Goal: Information Seeking & Learning: Compare options

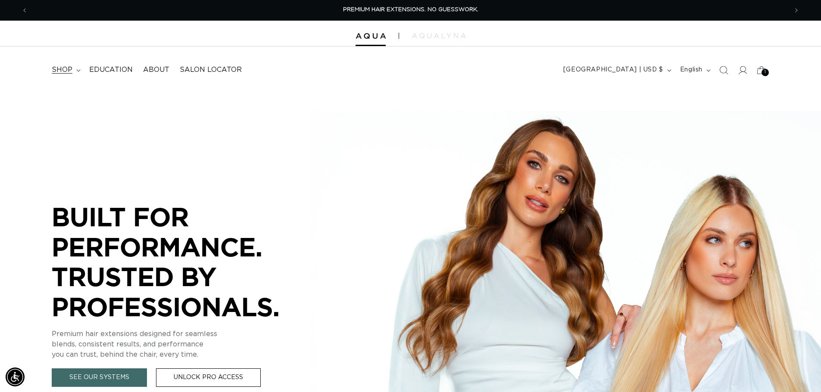
click at [66, 68] on span "shop" at bounding box center [62, 69] width 21 height 9
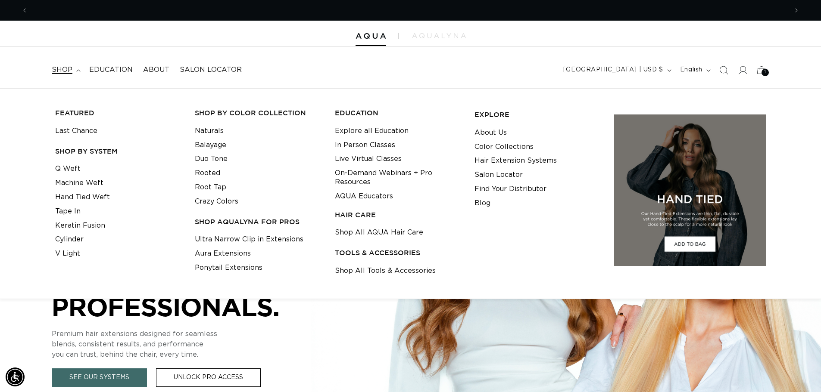
scroll to position [0, 760]
click at [93, 187] on link "Machine Weft" at bounding box center [79, 183] width 48 height 14
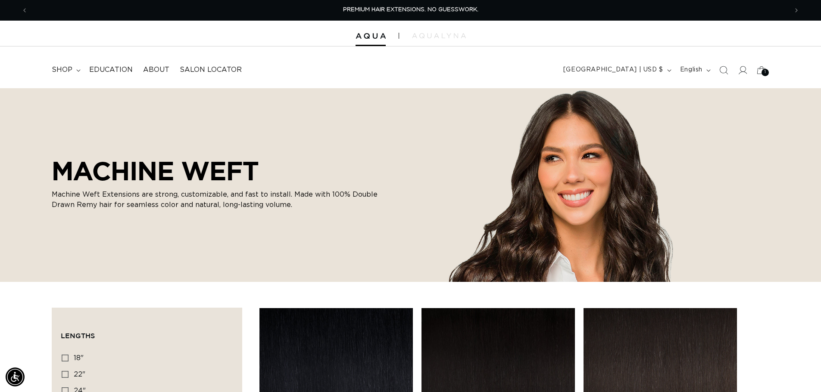
scroll to position [302, 0]
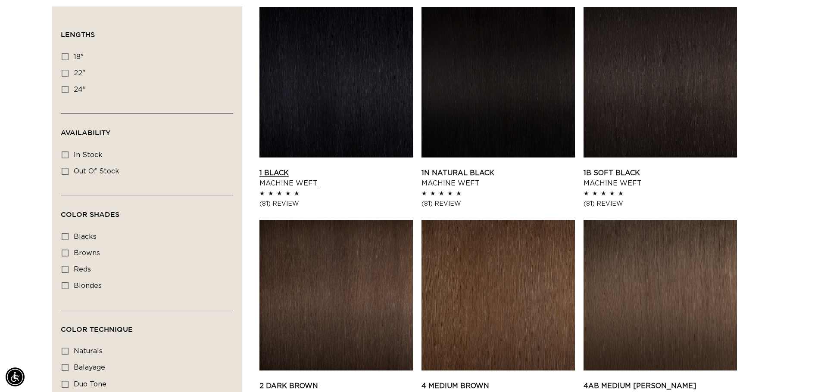
click at [367, 168] on link "1 Black Machine Weft" at bounding box center [335, 178] width 153 height 21
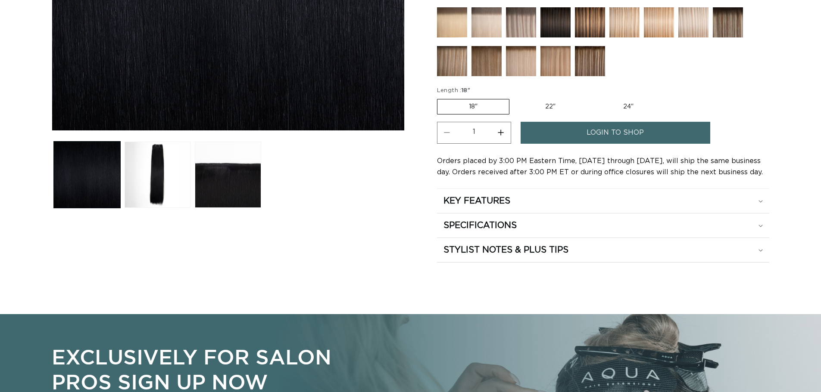
scroll to position [388, 0]
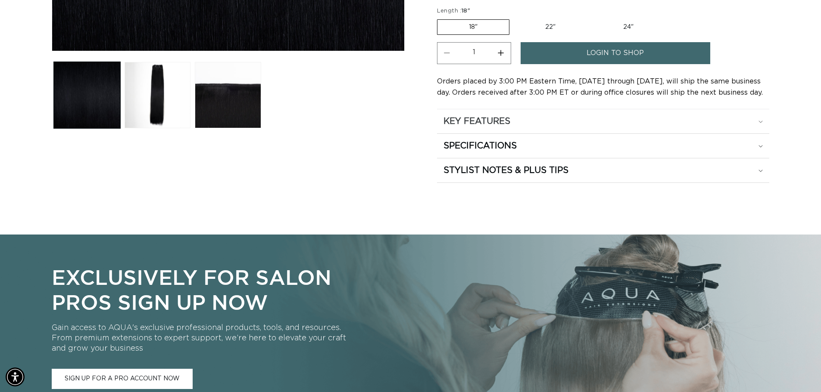
drag, startPoint x: 525, startPoint y: 114, endPoint x: 535, endPoint y: 122, distance: 12.6
click at [525, 115] on summary "KEY FEATURES" at bounding box center [603, 121] width 332 height 24
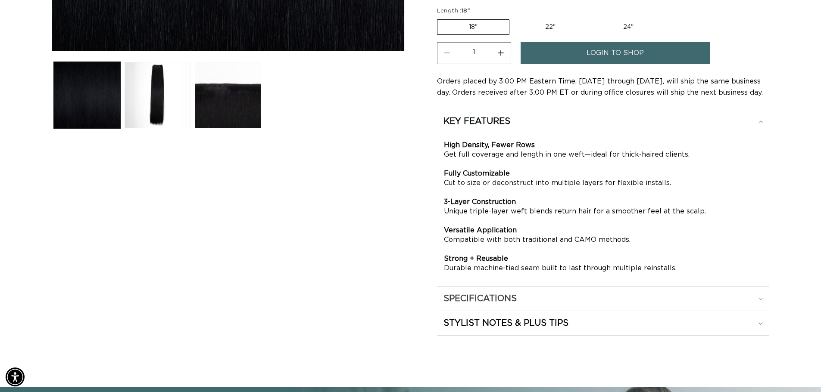
click at [534, 297] on div "SPECIFICATIONS" at bounding box center [602, 298] width 319 height 11
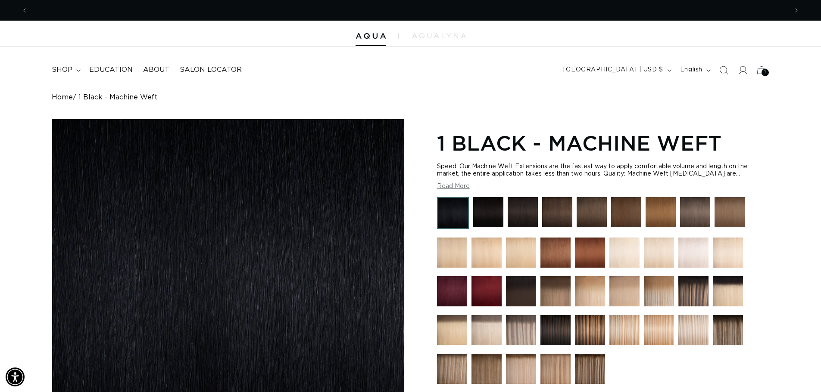
scroll to position [0, 1519]
click at [73, 67] on summary "shop" at bounding box center [65, 69] width 37 height 19
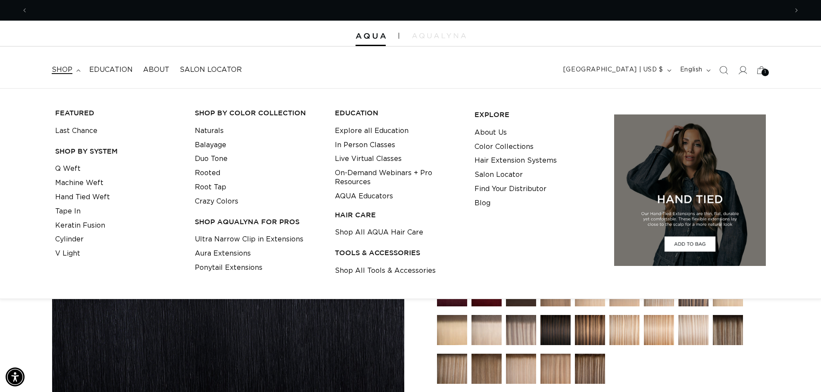
scroll to position [0, 0]
click at [74, 164] on link "Q Weft" at bounding box center [67, 169] width 25 height 14
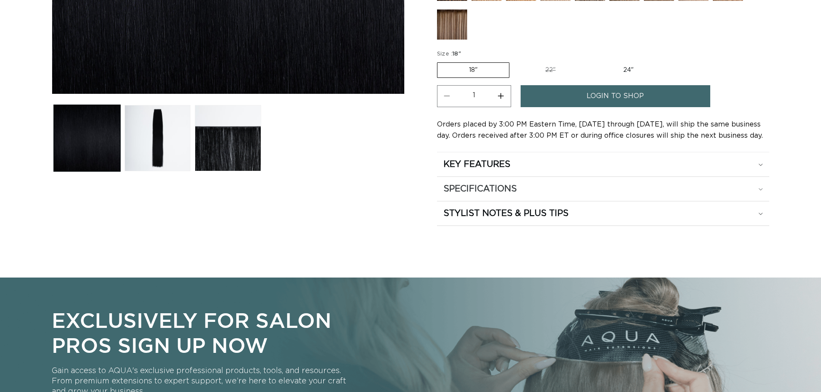
scroll to position [345, 0]
click at [541, 195] on summary "SPECIFICATIONS" at bounding box center [603, 189] width 332 height 24
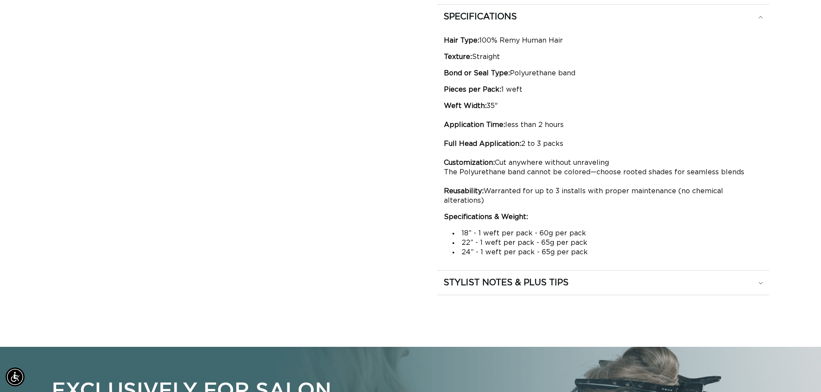
scroll to position [0, 0]
